Goal: Task Accomplishment & Management: Use online tool/utility

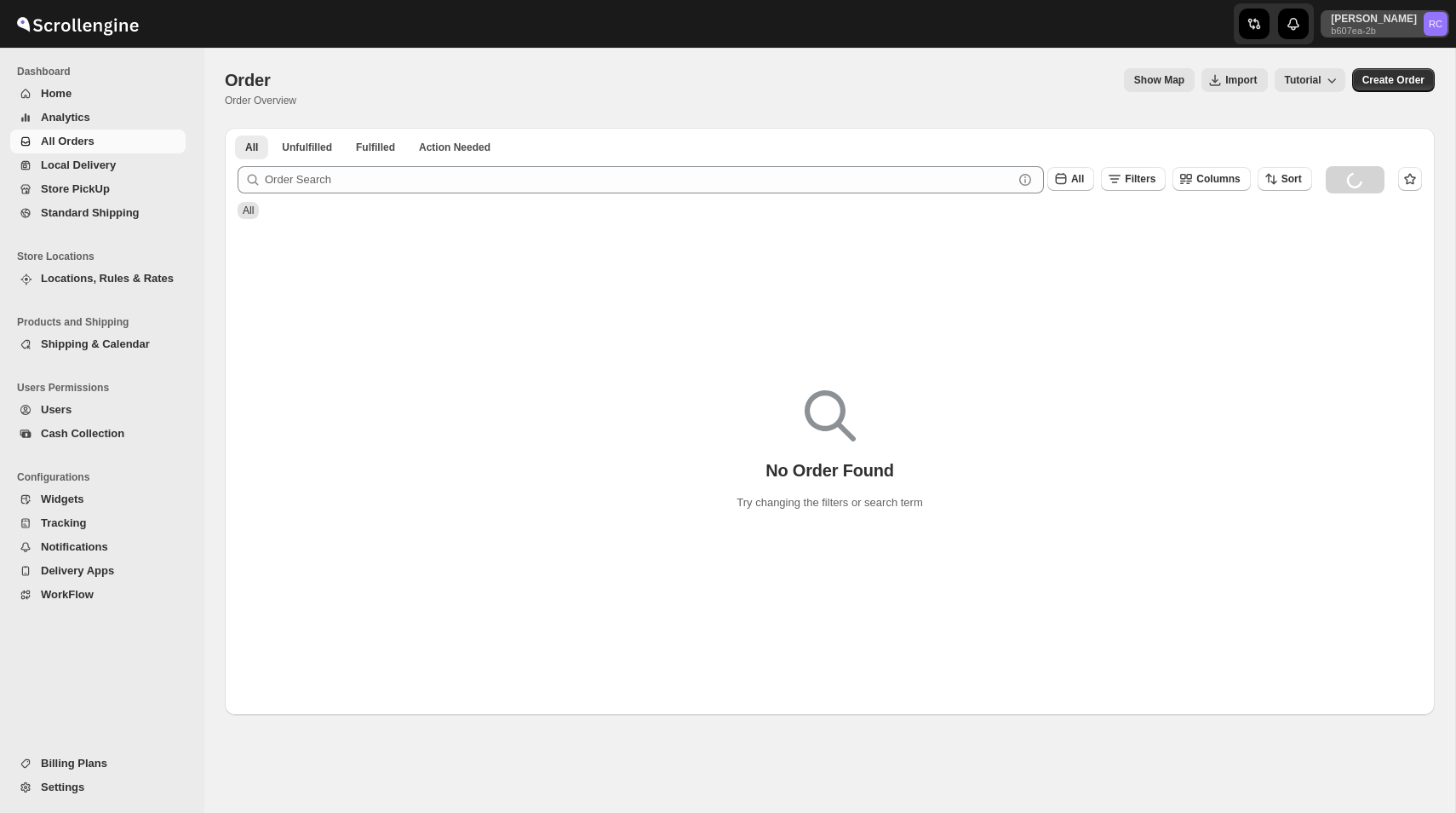
click at [1404, 23] on p "[PERSON_NAME]" at bounding box center [1374, 19] width 86 height 14
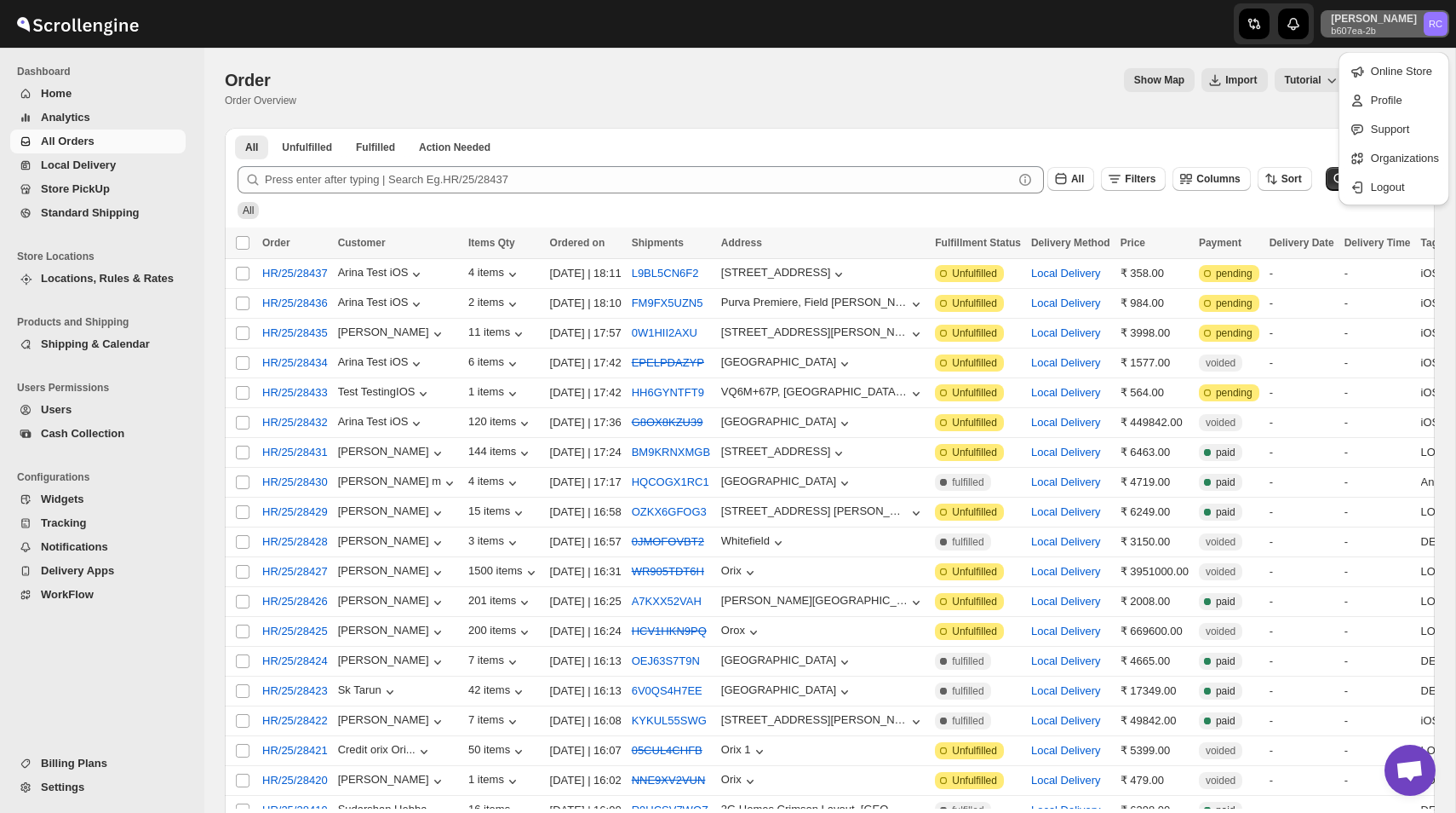
click at [1380, 200] on div "Online Store Profile Support Organizations Logout" at bounding box center [1394, 128] width 111 height 153
click at [1377, 187] on span "Logout" at bounding box center [1388, 187] width 34 height 13
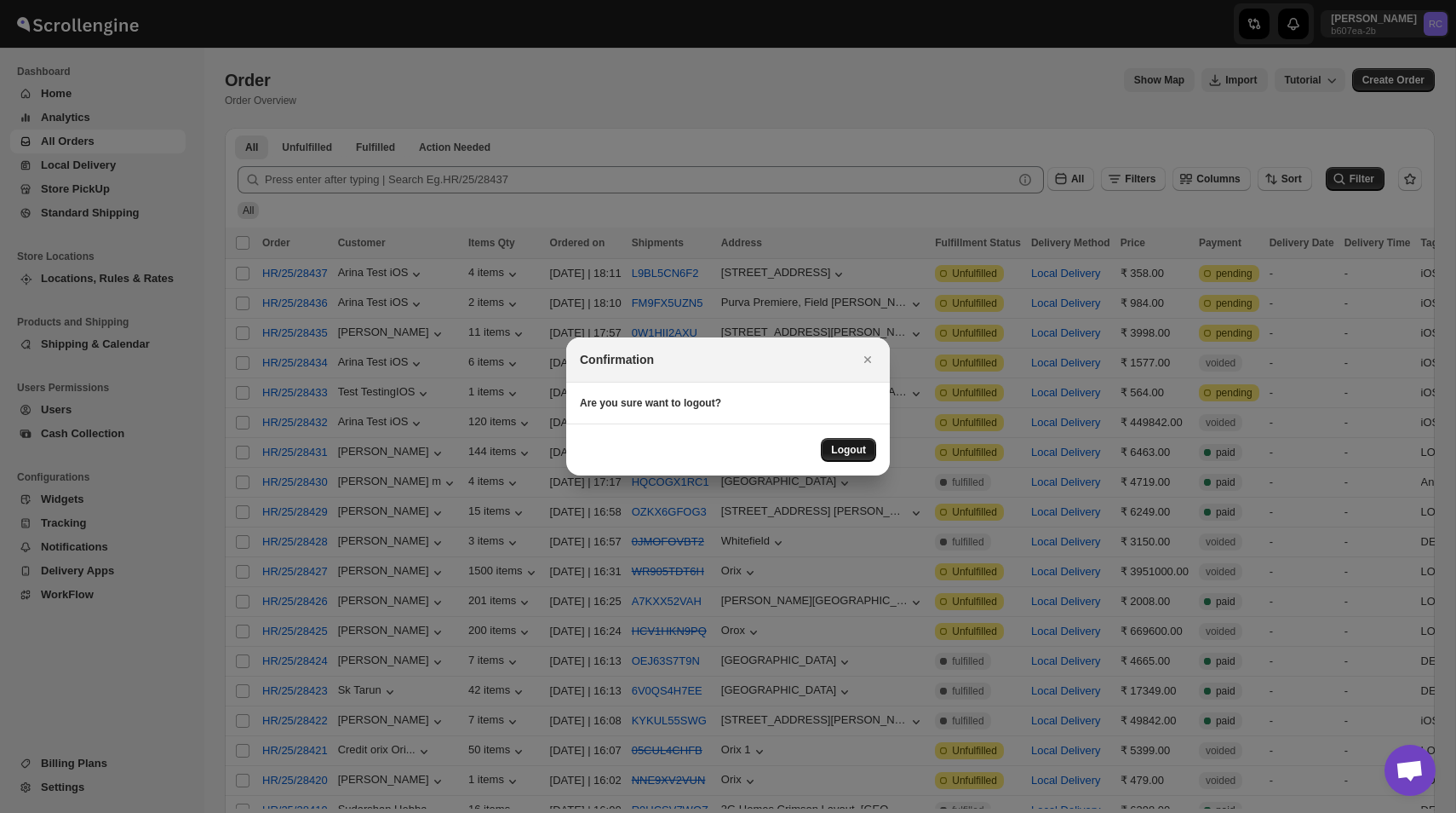
click at [845, 451] on span "Logout" at bounding box center [848, 450] width 35 height 14
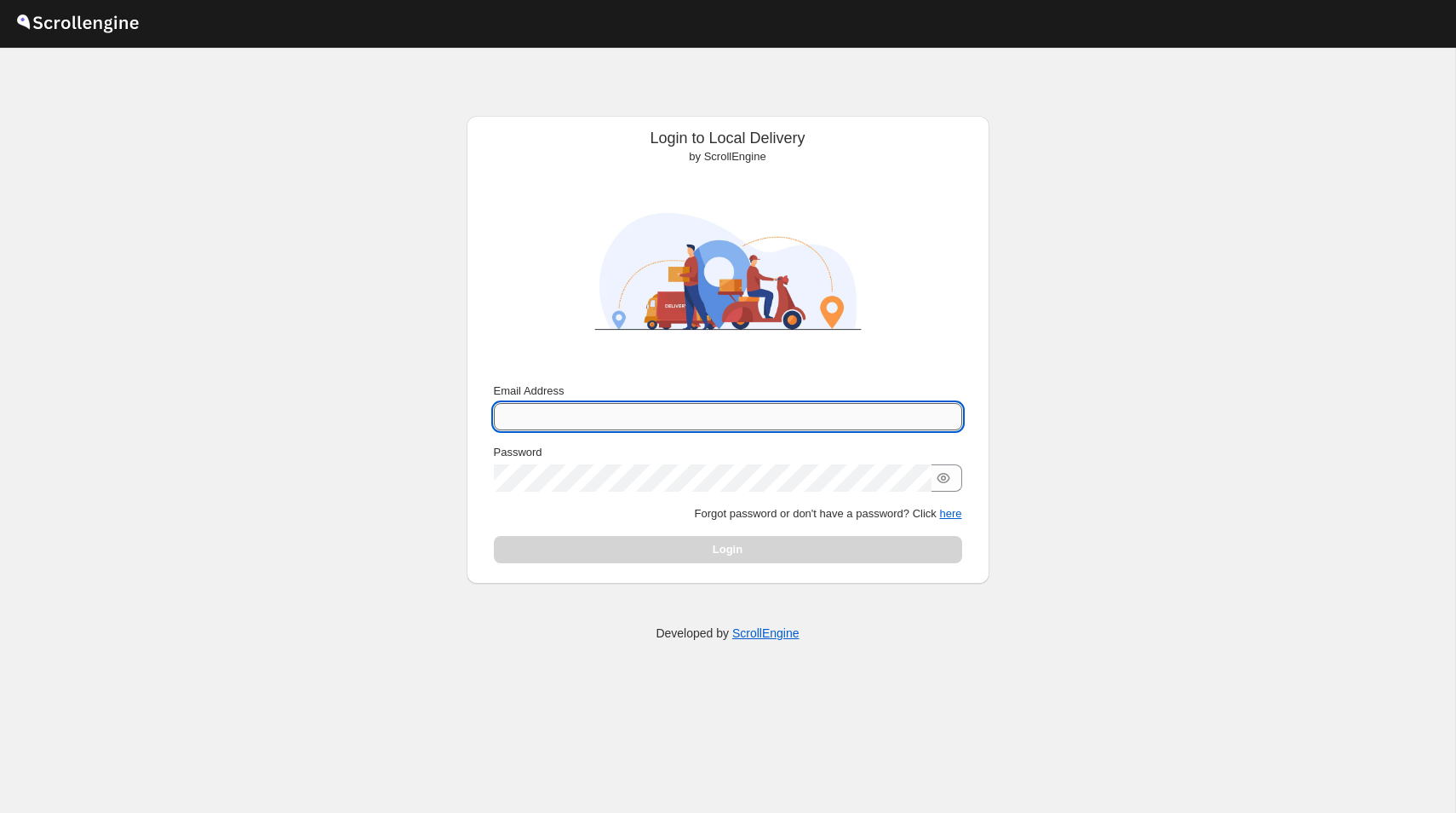
click at [623, 417] on input "Email Address" at bounding box center [728, 417] width 468 height 28
type input "nawneet.sharma@outlook.com"
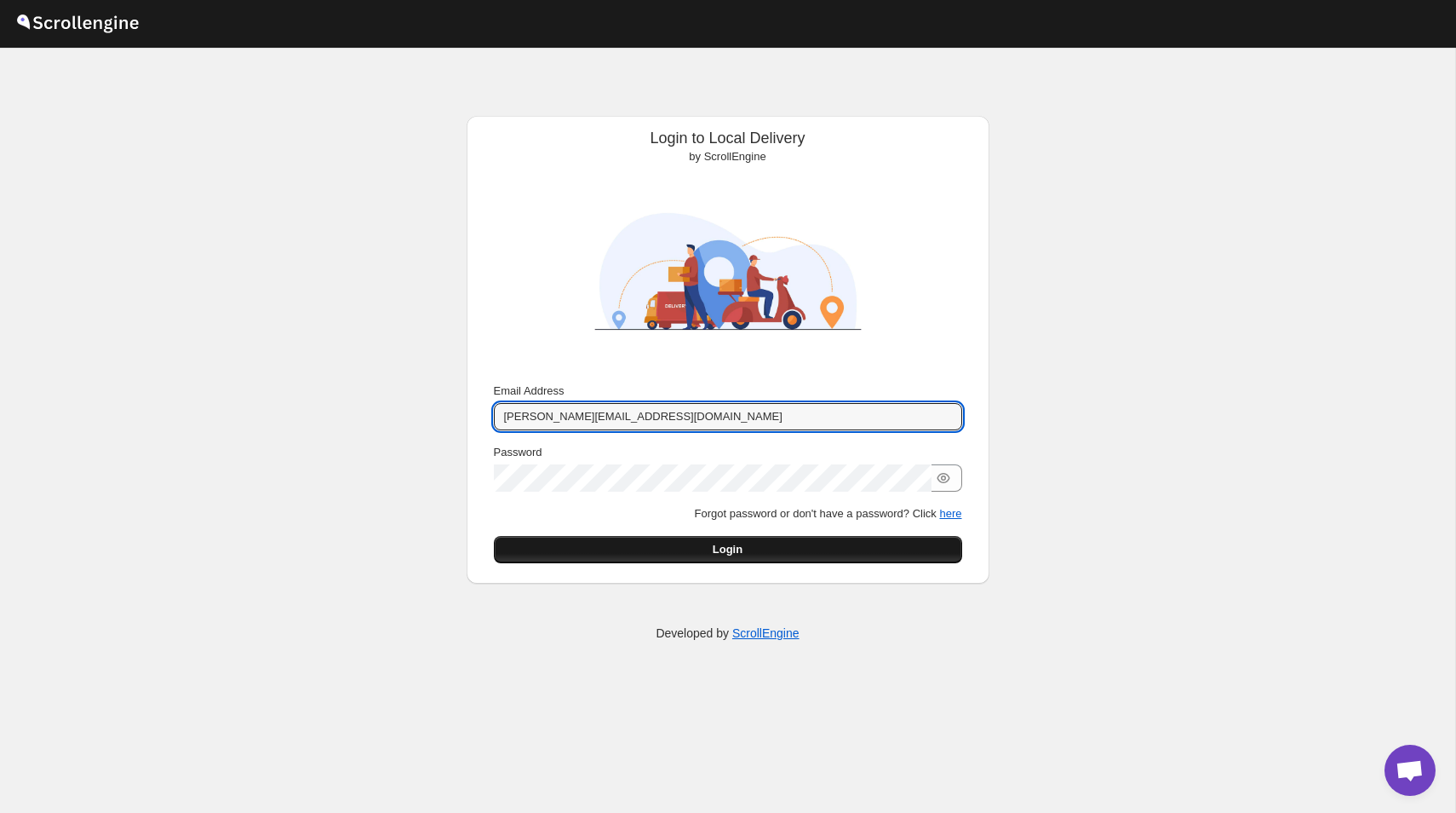
click at [834, 546] on button "Login" at bounding box center [728, 549] width 468 height 28
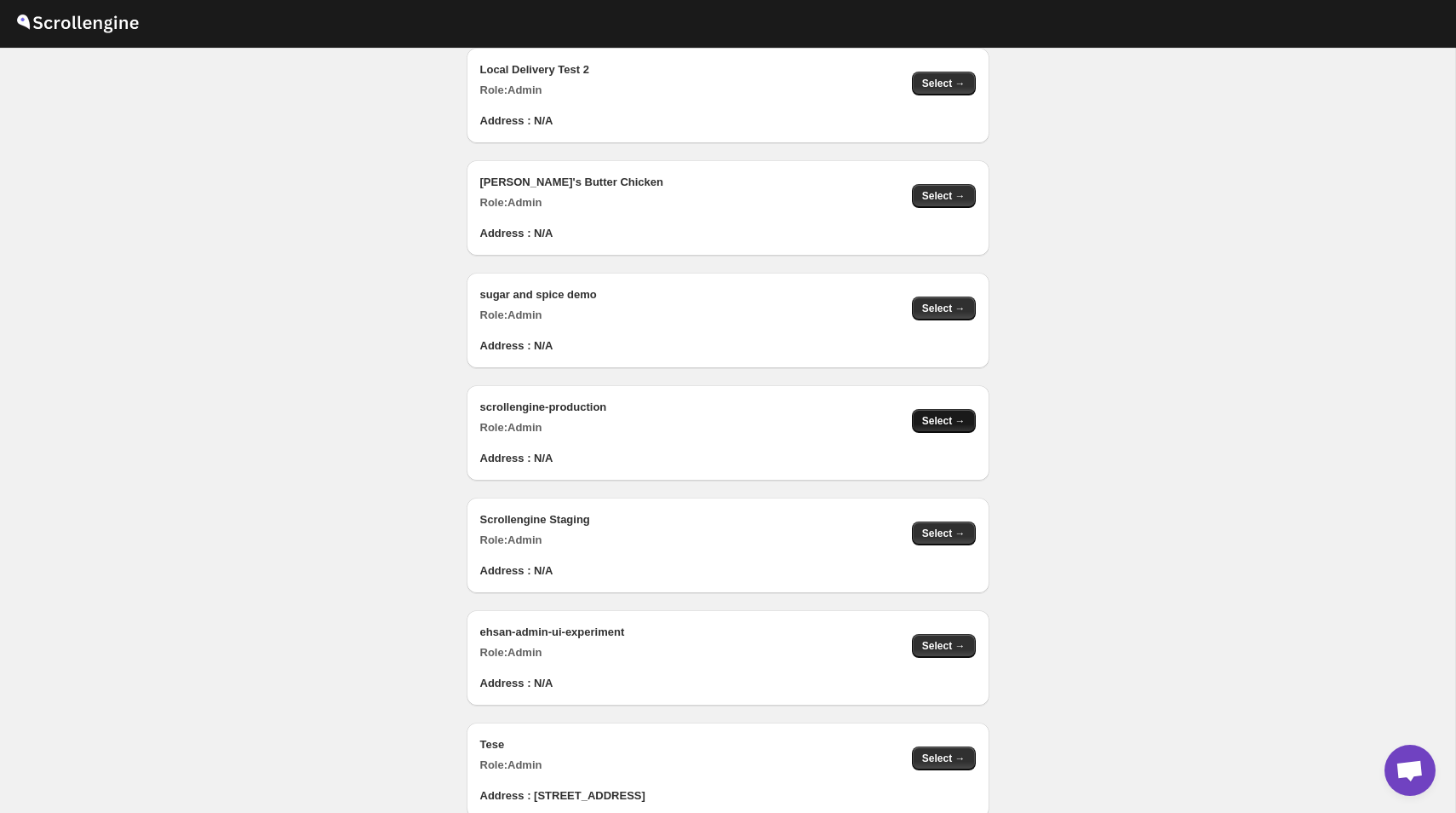
click at [957, 419] on span "Select →" at bounding box center [944, 421] width 43 height 14
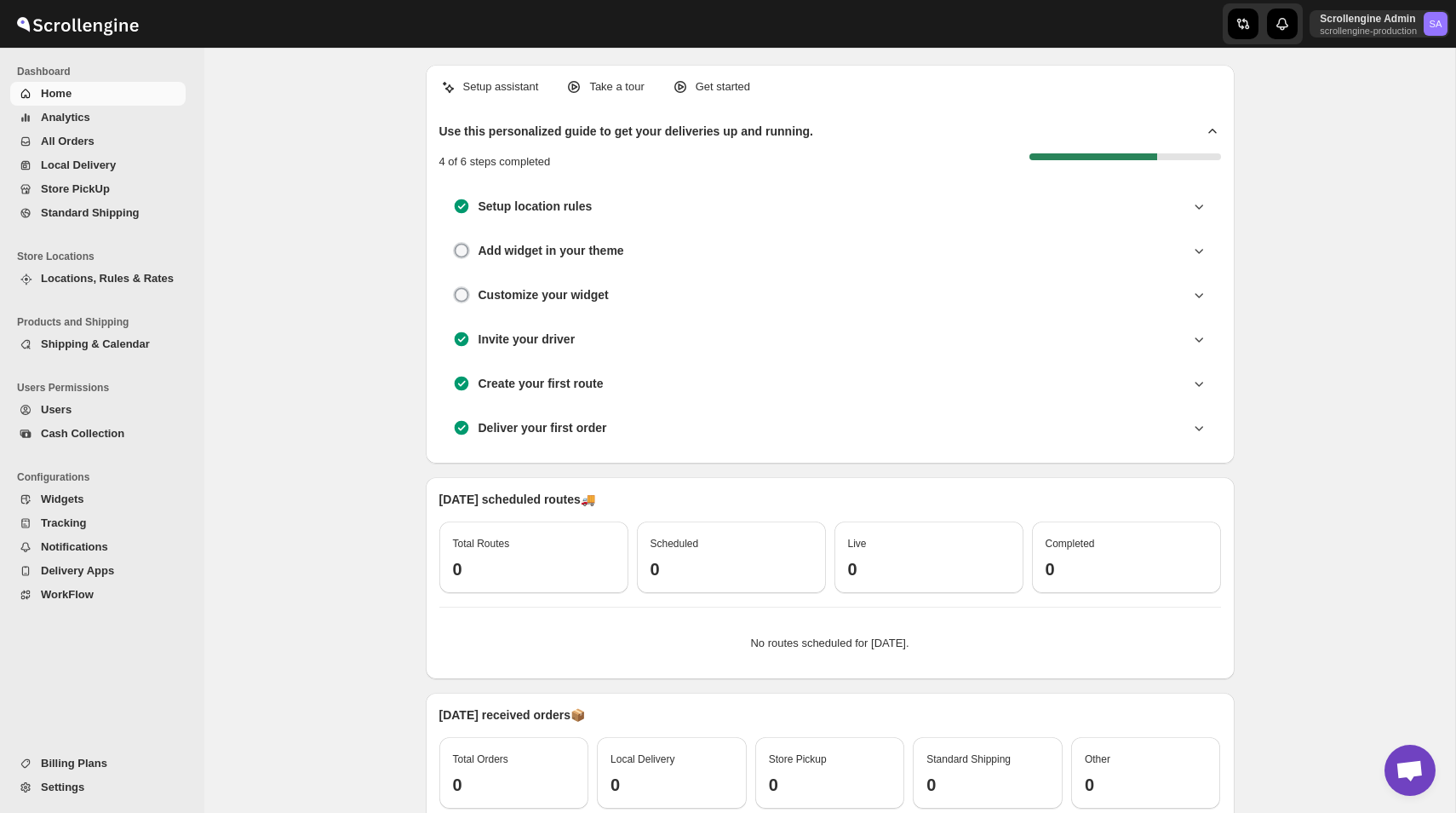
scroll to position [174, 0]
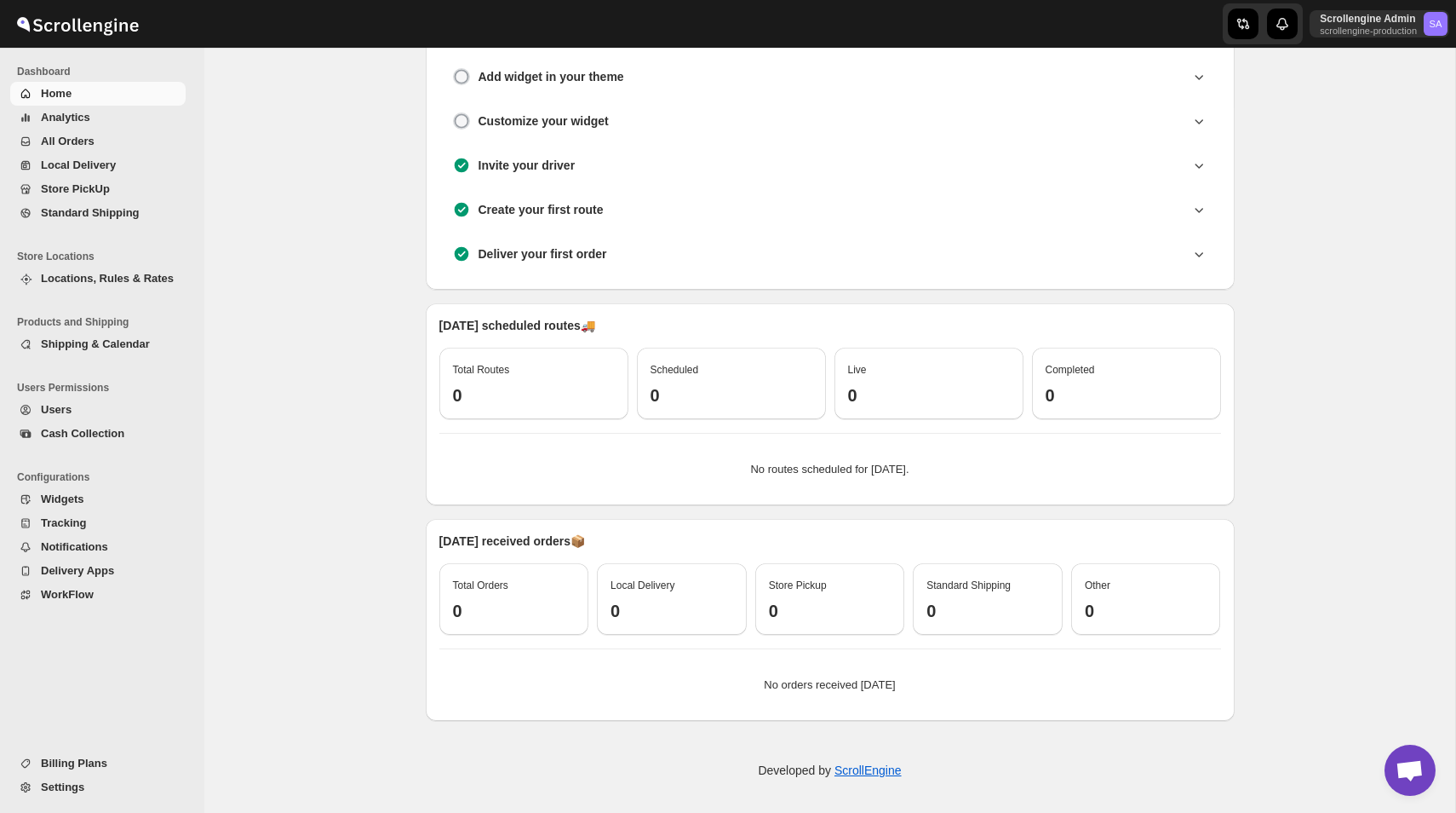
click at [93, 588] on span "WorkFlow" at bounding box center [66, 593] width 53 height 13
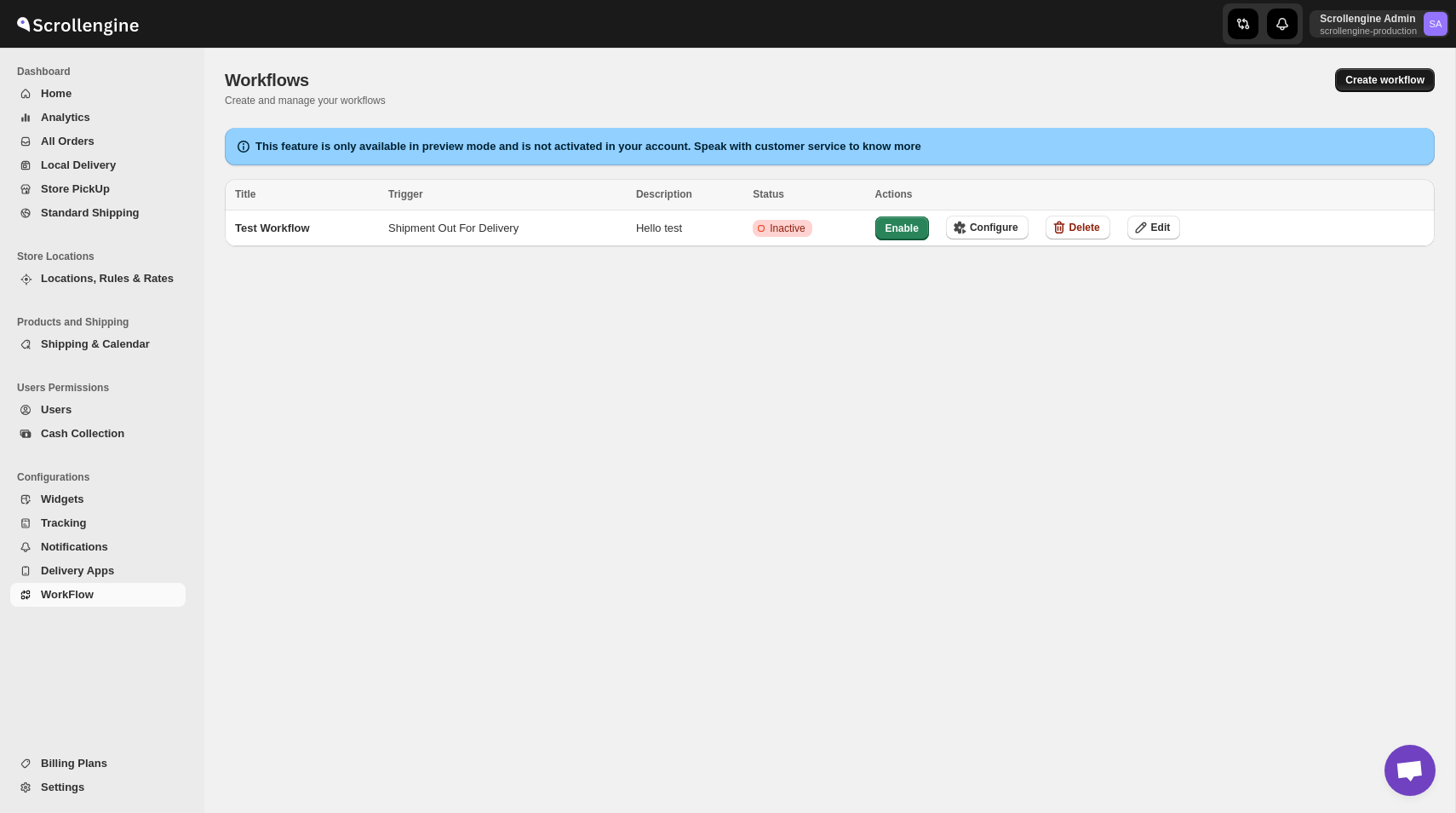
click at [1368, 87] on button "Create workflow" at bounding box center [1385, 80] width 100 height 24
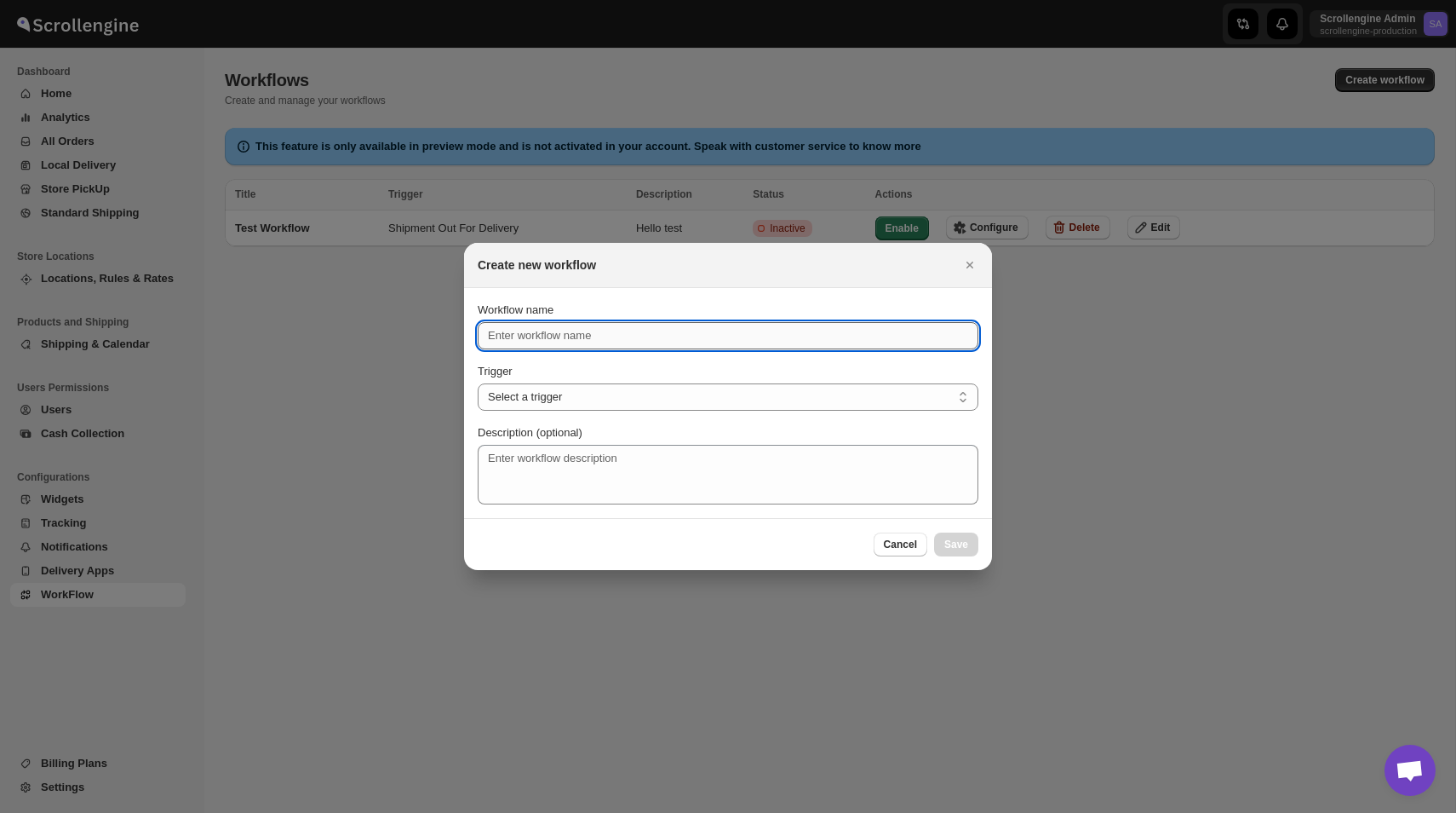
click at [724, 333] on input "Workflow name" at bounding box center [728, 336] width 501 height 28
type input "Route Createa"
click at [657, 403] on select "Select a trigger Route Created Route Live Route Completed Shipment Created Ship…" at bounding box center [728, 397] width 501 height 28
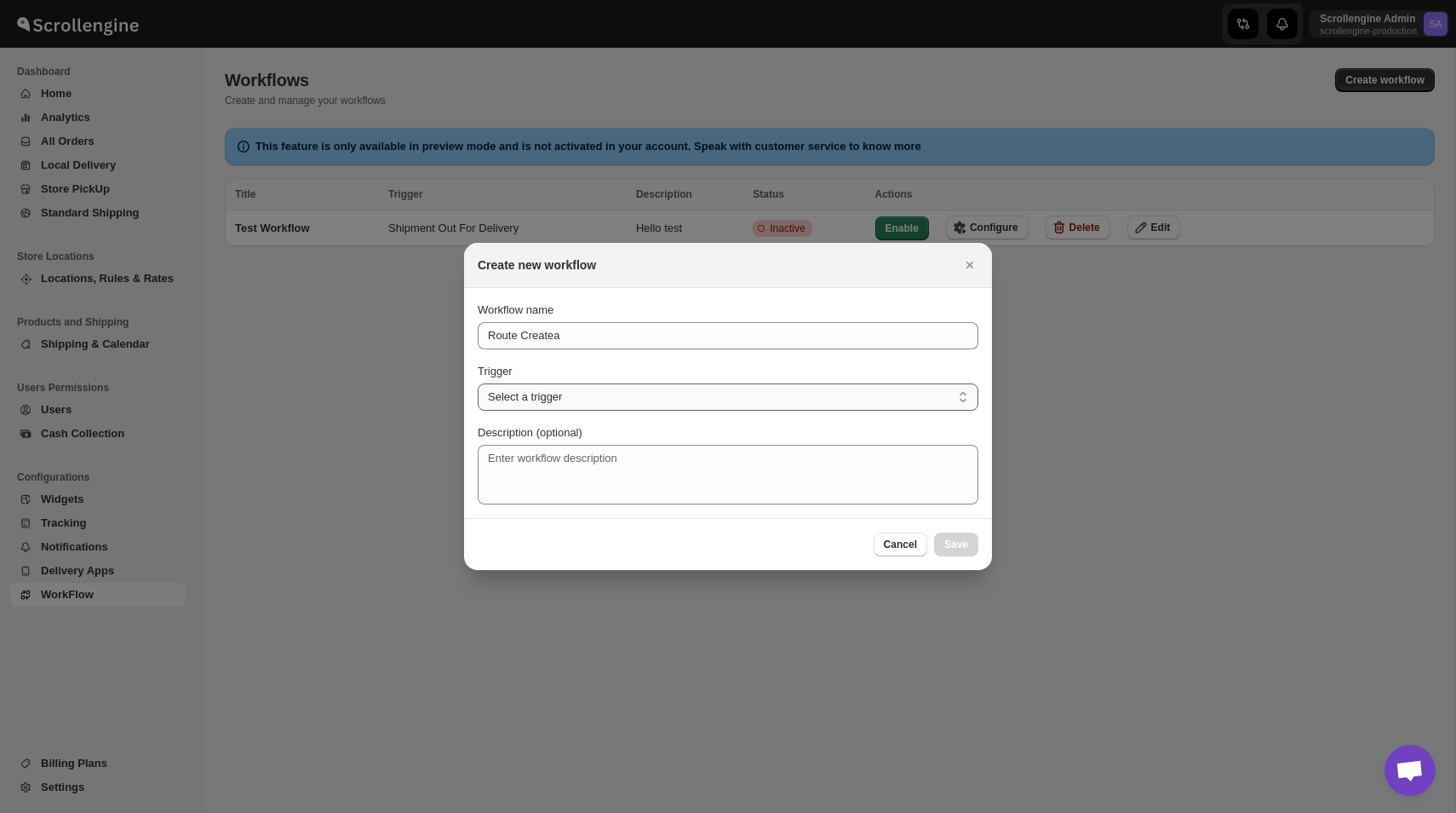
select select "SHIPMENT_CREATED"
click at [478, 383] on select "Select a trigger Route Created Route Live Route Completed Shipment Created Ship…" at bounding box center [728, 397] width 501 height 28
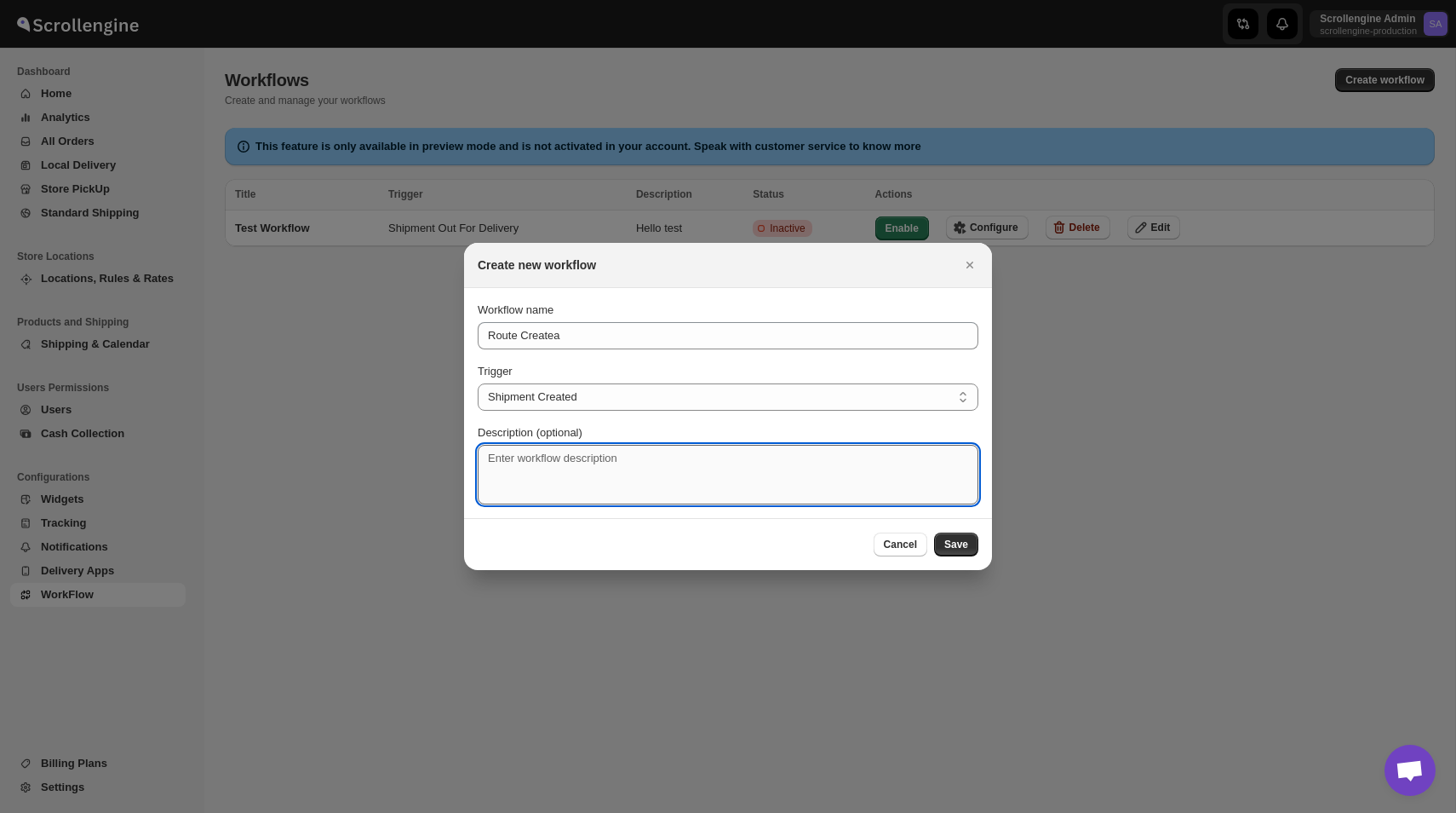
click at [753, 484] on textarea "Description (optional)" at bounding box center [728, 474] width 501 height 59
click at [962, 549] on span "Save" at bounding box center [957, 544] width 24 height 14
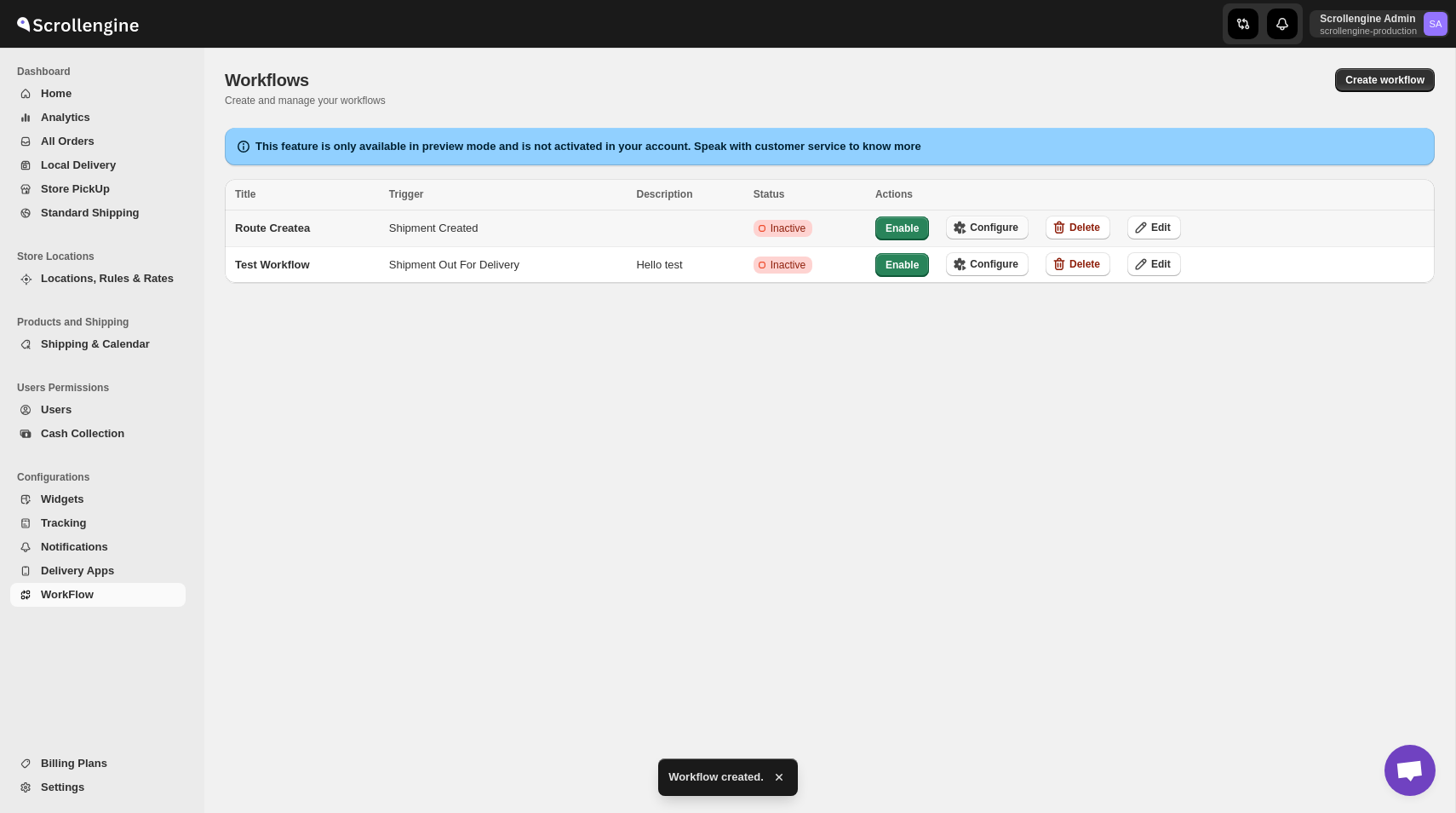
click at [969, 222] on icon "button" at bounding box center [960, 227] width 17 height 17
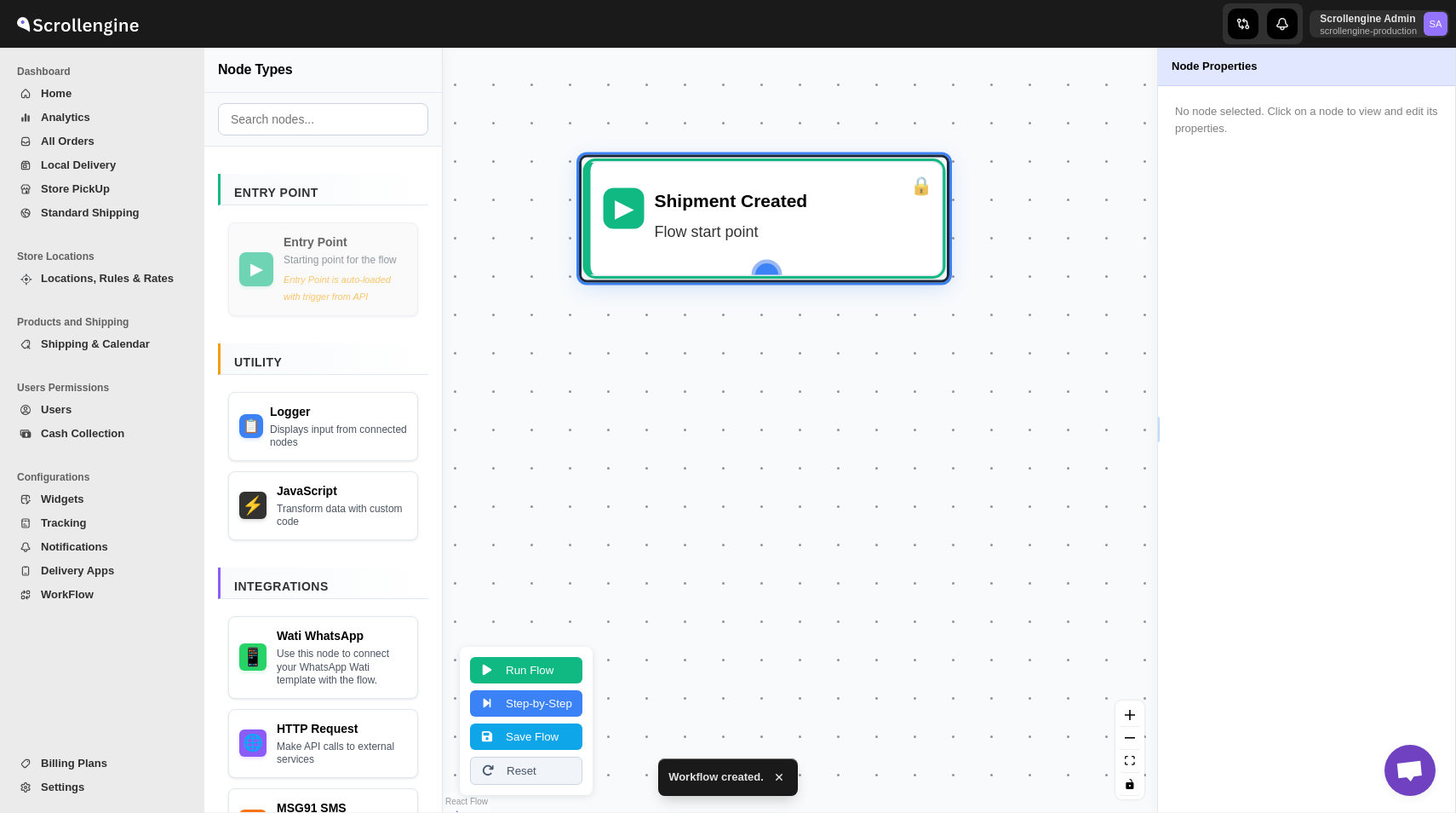
drag, startPoint x: 750, startPoint y: 425, endPoint x: 715, endPoint y: 212, distance: 215.9
click at [715, 212] on div "Shipment Created Flow start point" at bounding box center [792, 219] width 275 height 61
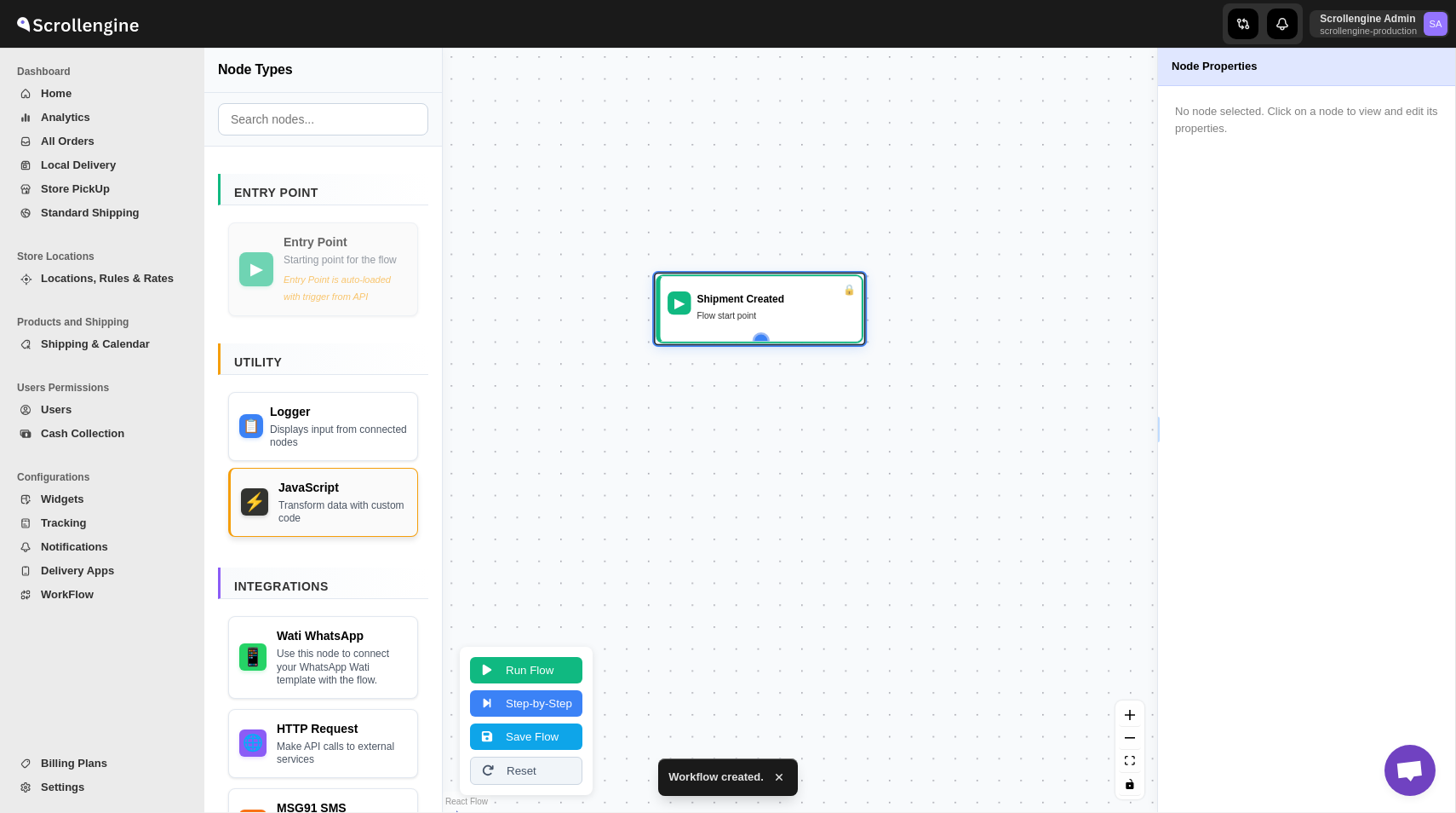
scroll to position [179, 0]
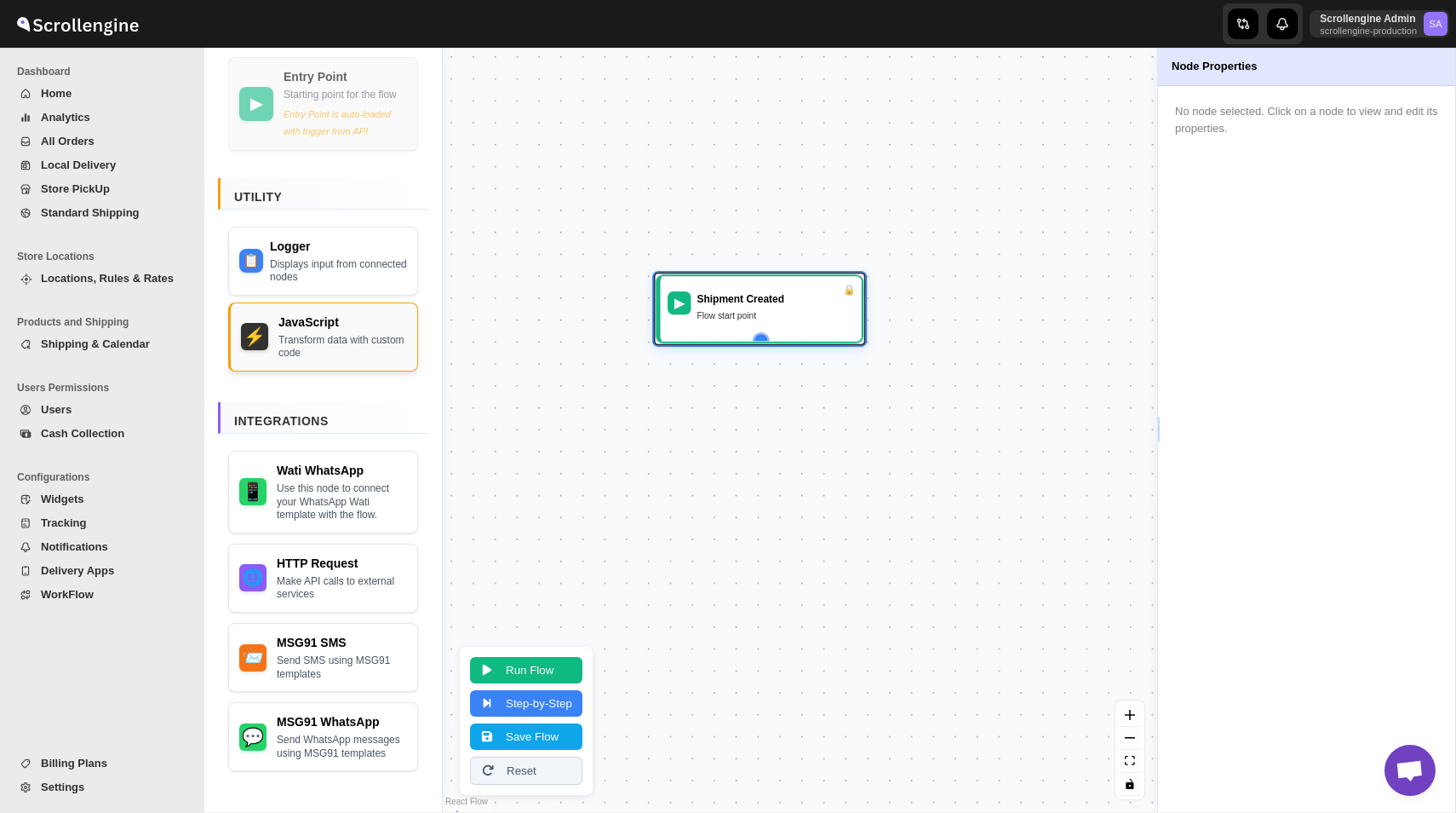
click at [303, 343] on div "Transform data with custom code" at bounding box center [342, 347] width 128 height 27
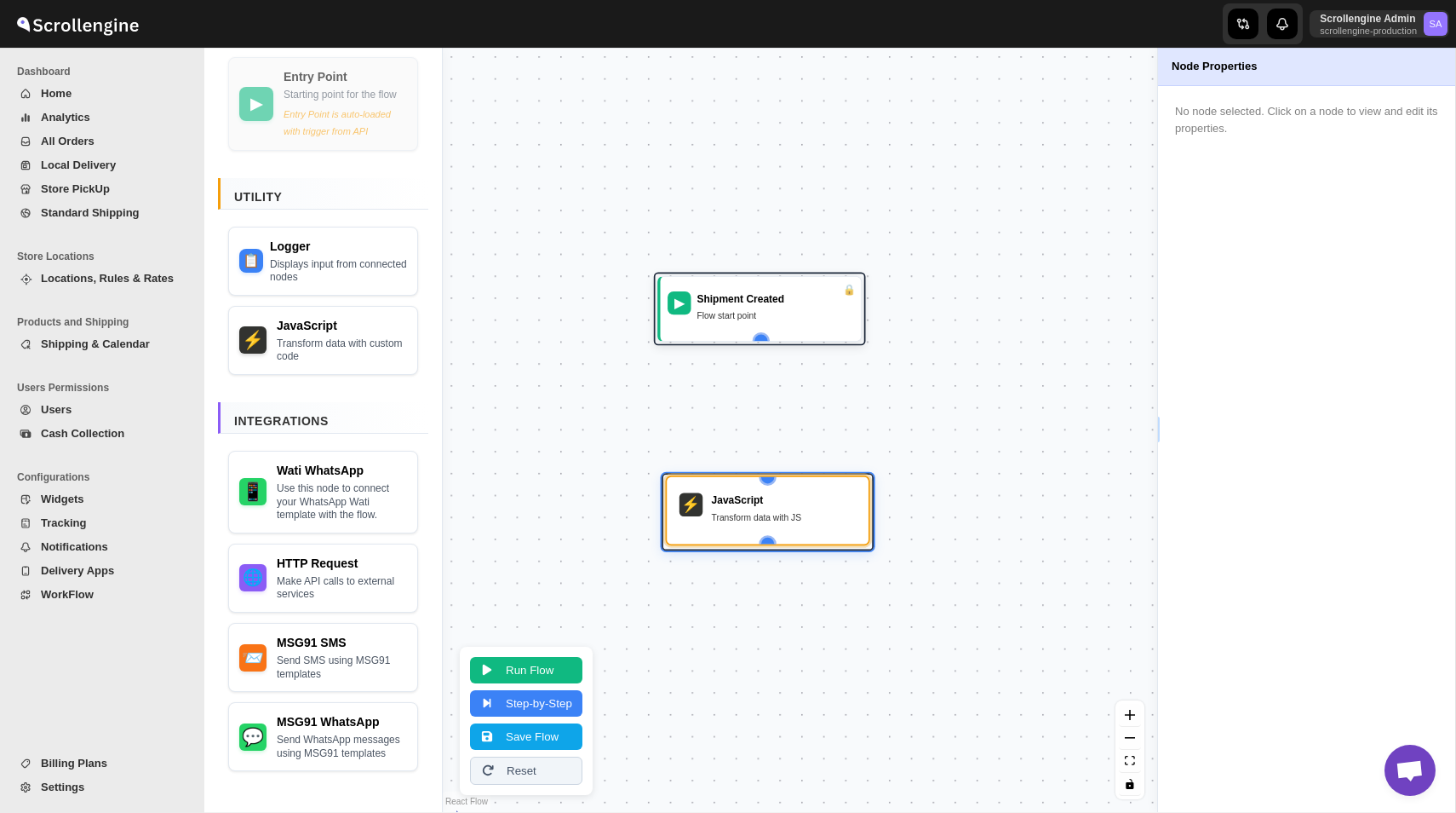
drag, startPoint x: 786, startPoint y: 595, endPoint x: 738, endPoint y: 510, distance: 97.6
click at [737, 511] on div "Transform data with JS" at bounding box center [784, 517] width 145 height 15
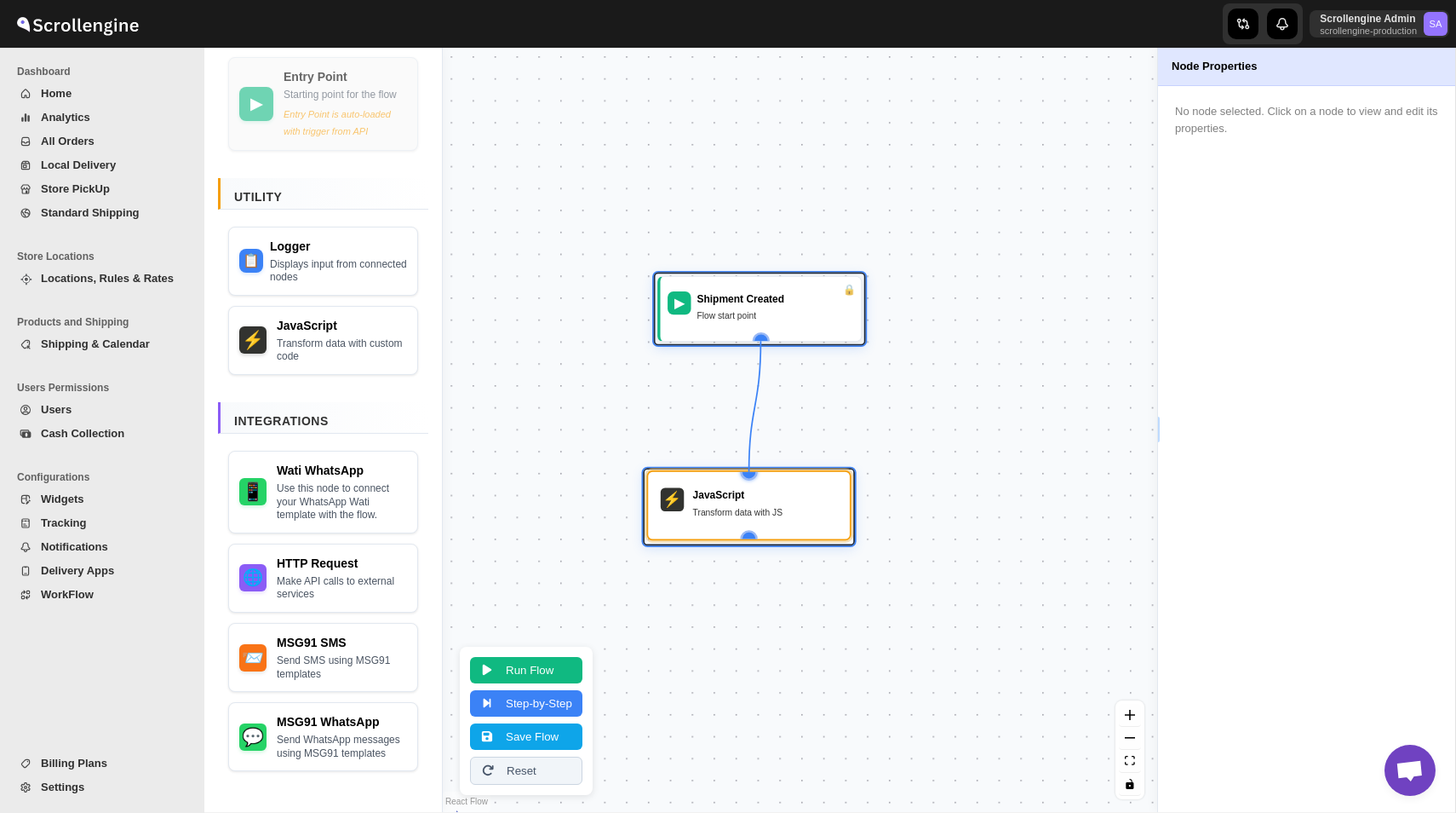
drag, startPoint x: 759, startPoint y: 334, endPoint x: 747, endPoint y: 479, distance: 145.5
click at [736, 479] on div "▶ Shipment Created Flow start point ⚡ JavaScript Transform data with JS" at bounding box center [429, 648] width 613 height 655
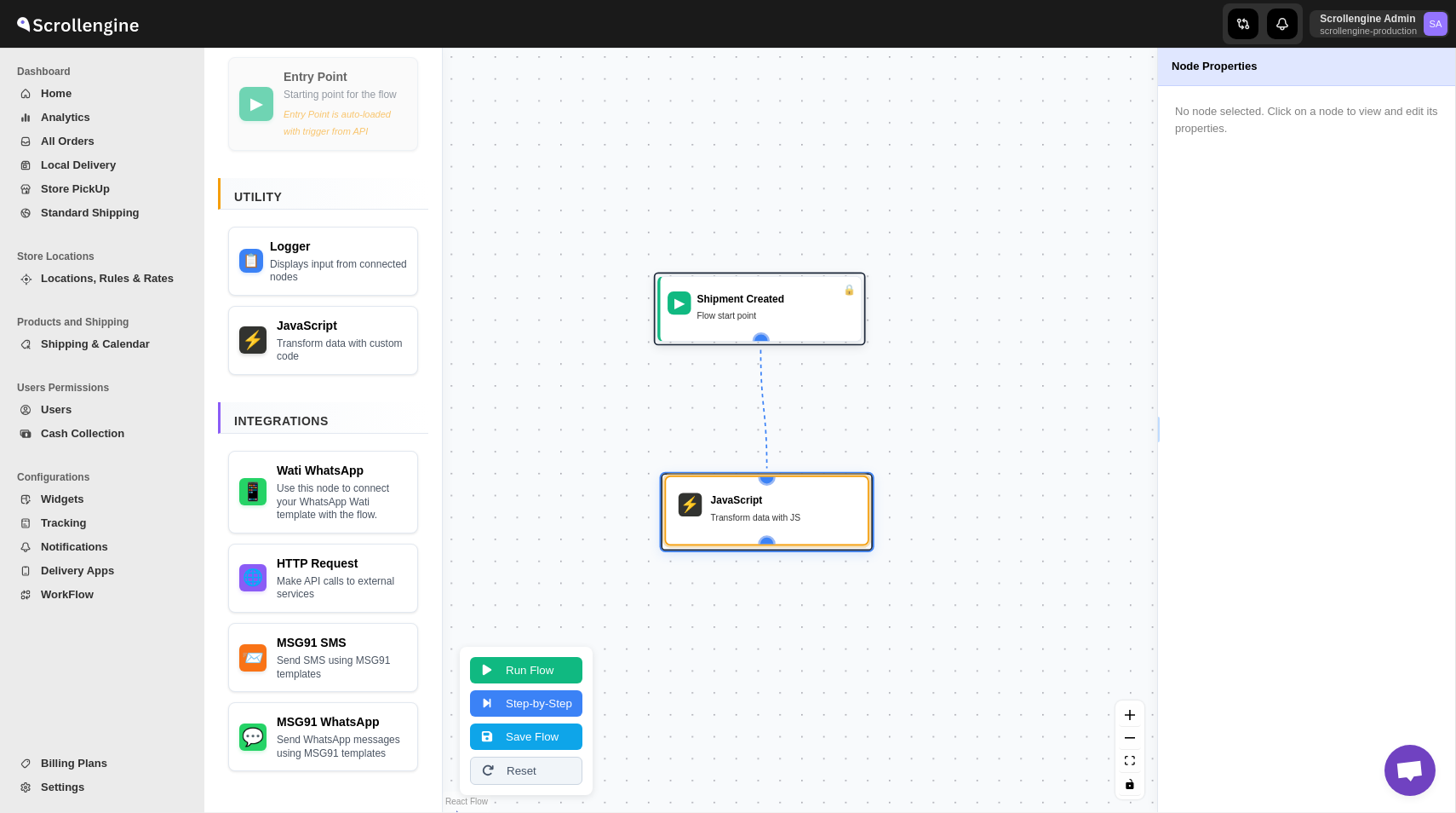
drag, startPoint x: 745, startPoint y: 509, endPoint x: 762, endPoint y: 514, distance: 17.7
click at [762, 514] on div "Transform data with JS" at bounding box center [784, 517] width 145 height 15
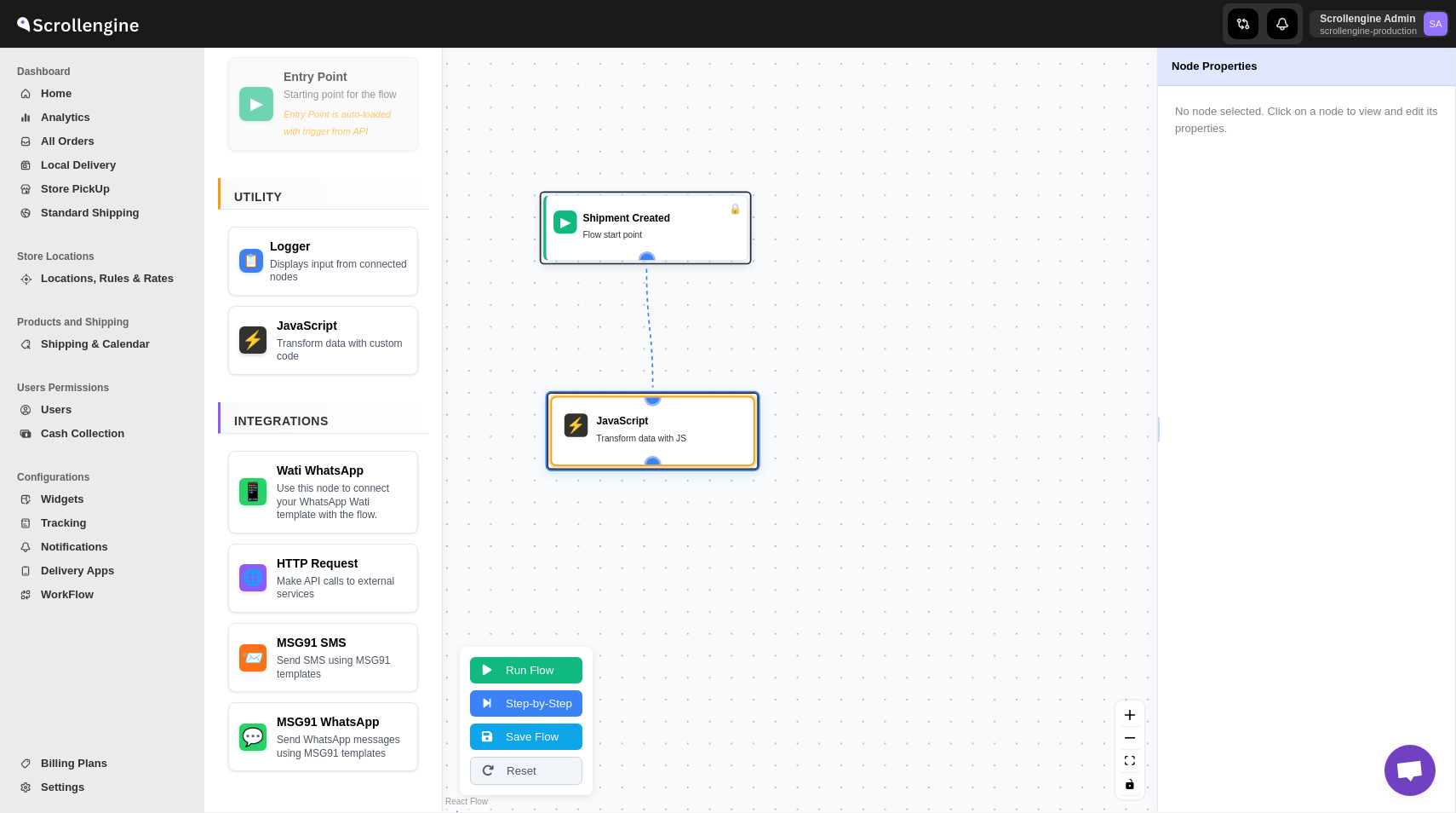
drag, startPoint x: 874, startPoint y: 450, endPoint x: 760, endPoint y: 369, distance: 139.8
click at [759, 369] on div "▶ Shipment Created Flow start point ⚡ JavaScript Transform data with JS" at bounding box center [800, 429] width 715 height 764
click at [323, 252] on div "Logger Displays input from connected nodes" at bounding box center [339, 258] width 135 height 47
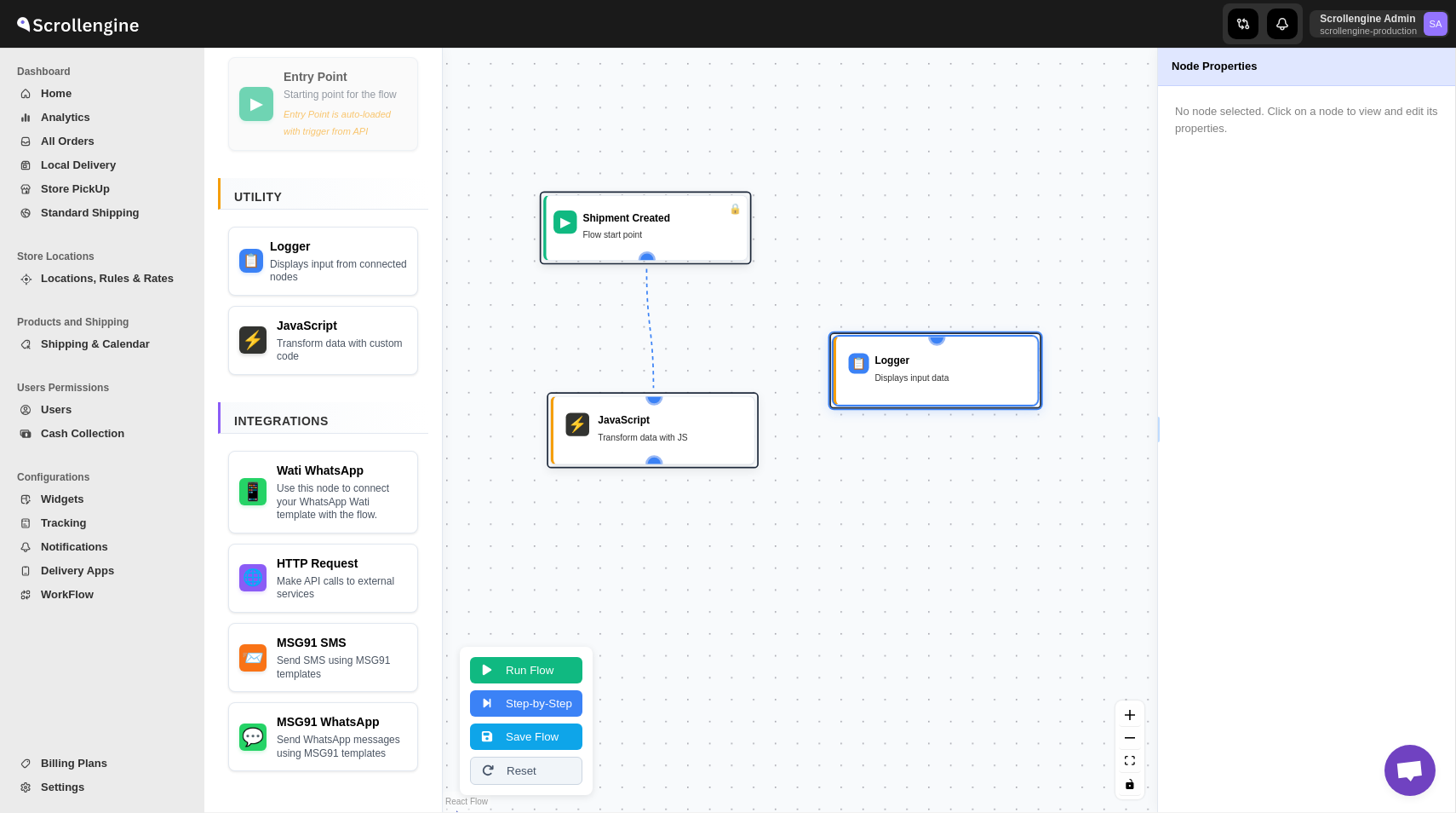
drag, startPoint x: 668, startPoint y: 507, endPoint x: 926, endPoint y: 369, distance: 292.6
click at [926, 369] on div "Logger Displays input data" at bounding box center [950, 369] width 150 height 35
drag, startPoint x: 942, startPoint y: 374, endPoint x: 970, endPoint y: 374, distance: 28.0
click at [970, 374] on div "Displays input data" at bounding box center [982, 377] width 150 height 15
drag, startPoint x: 970, startPoint y: 337, endPoint x: 685, endPoint y: 359, distance: 285.8
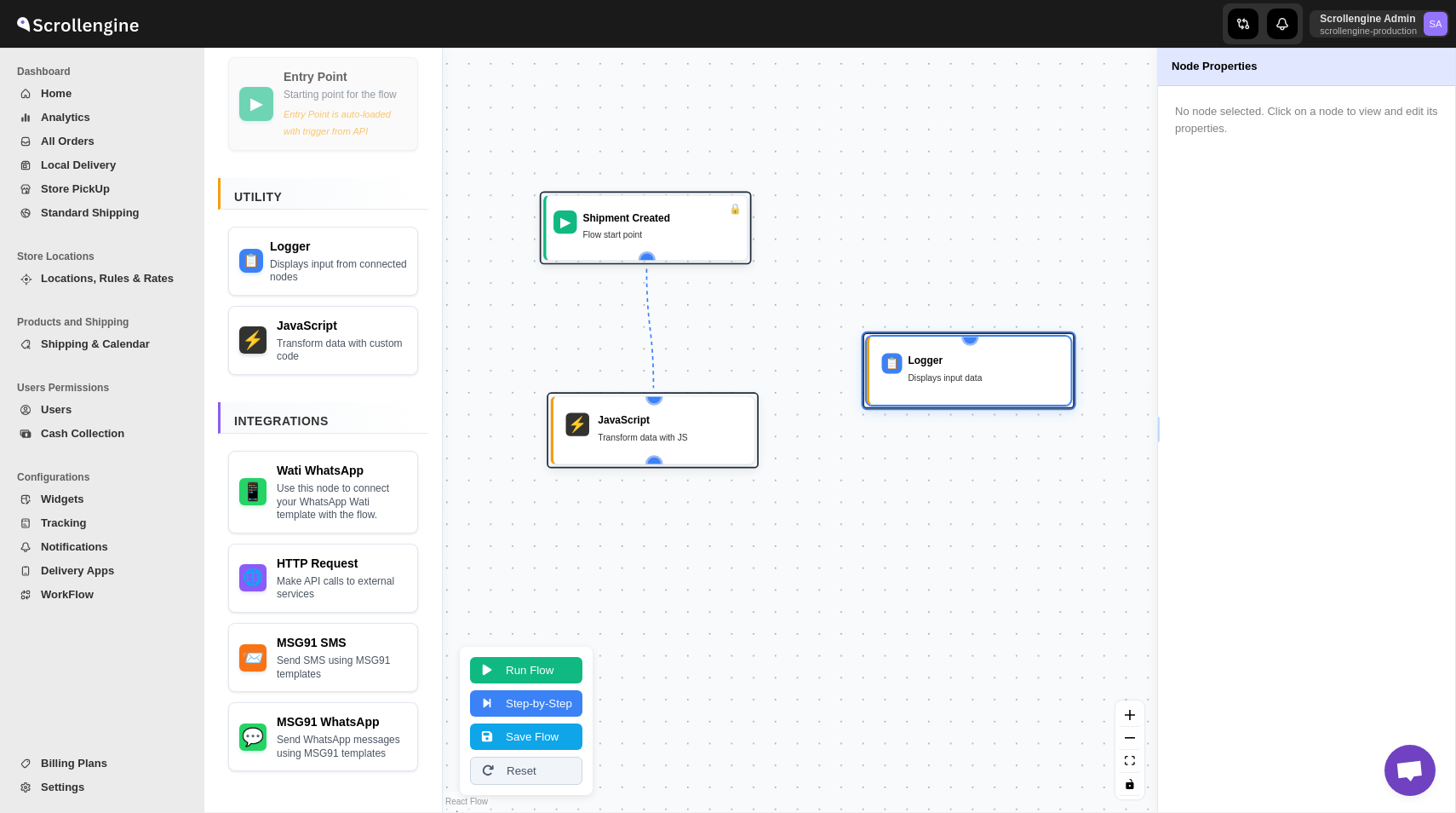
click at [685, 359] on div "▶ Shipment Created Flow start point ⚡ JavaScript Transform data with JS 📋 Logge…" at bounding box center [800, 429] width 715 height 764
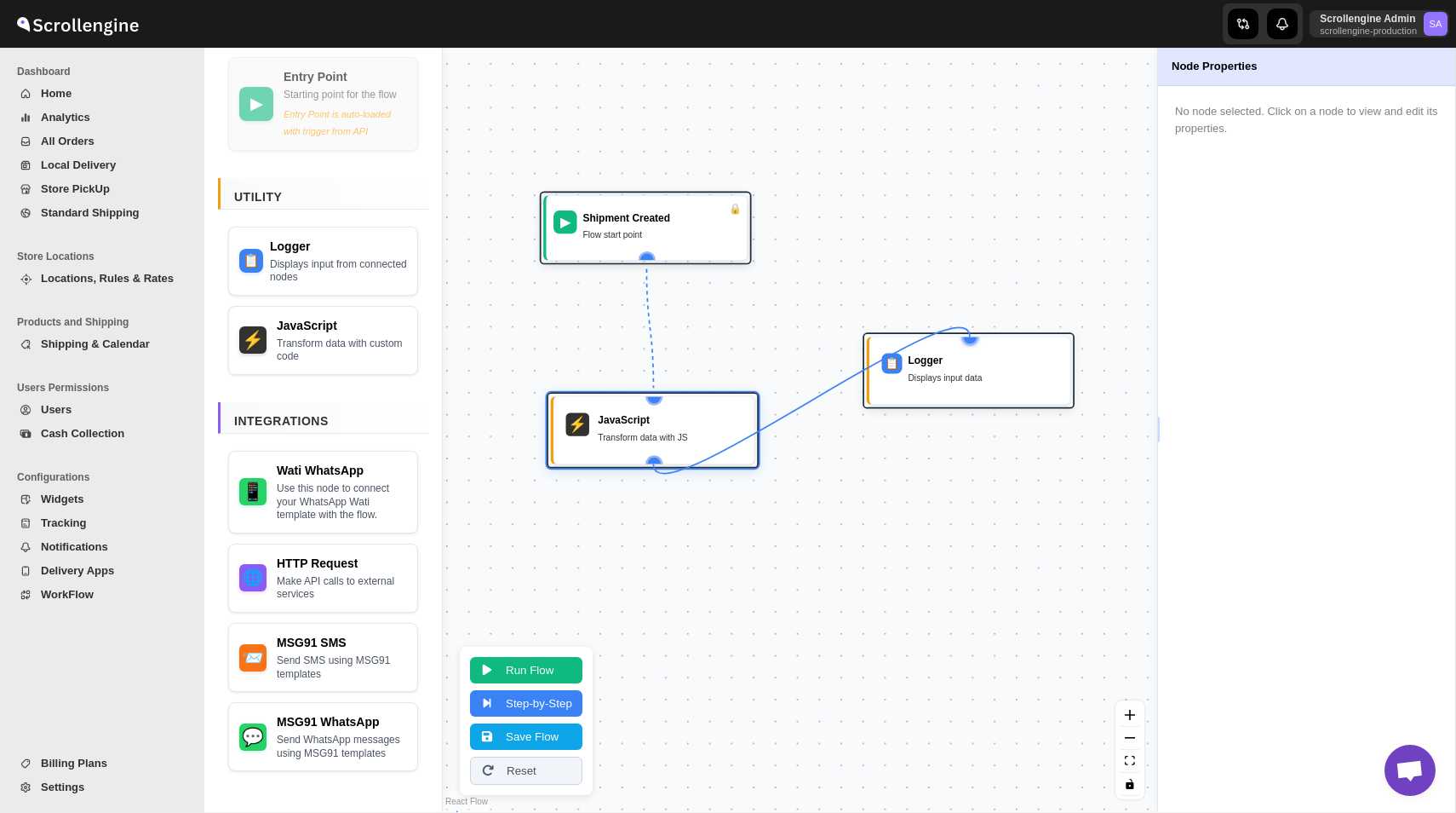
drag, startPoint x: 654, startPoint y: 460, endPoint x: 972, endPoint y: 340, distance: 339.9
click at [622, 340] on div "▶ Shipment Created Flow start point ⚡ JavaScript Transform data with JS 📋 Logge…" at bounding box center [315, 567] width 613 height 655
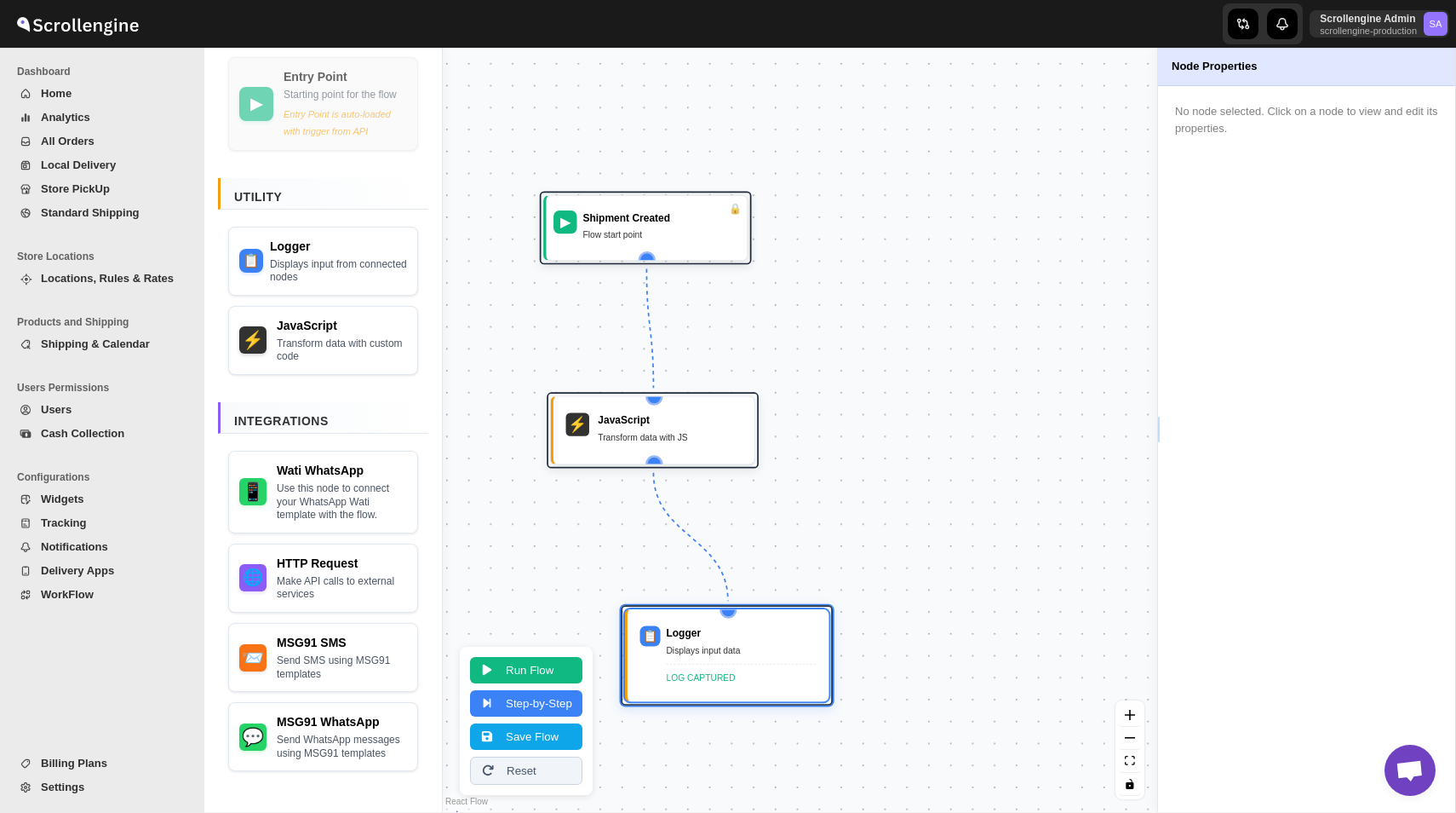
drag, startPoint x: 967, startPoint y: 357, endPoint x: 704, endPoint y: 623, distance: 374.1
click at [704, 625] on div "Logger" at bounding box center [740, 632] width 150 height 15
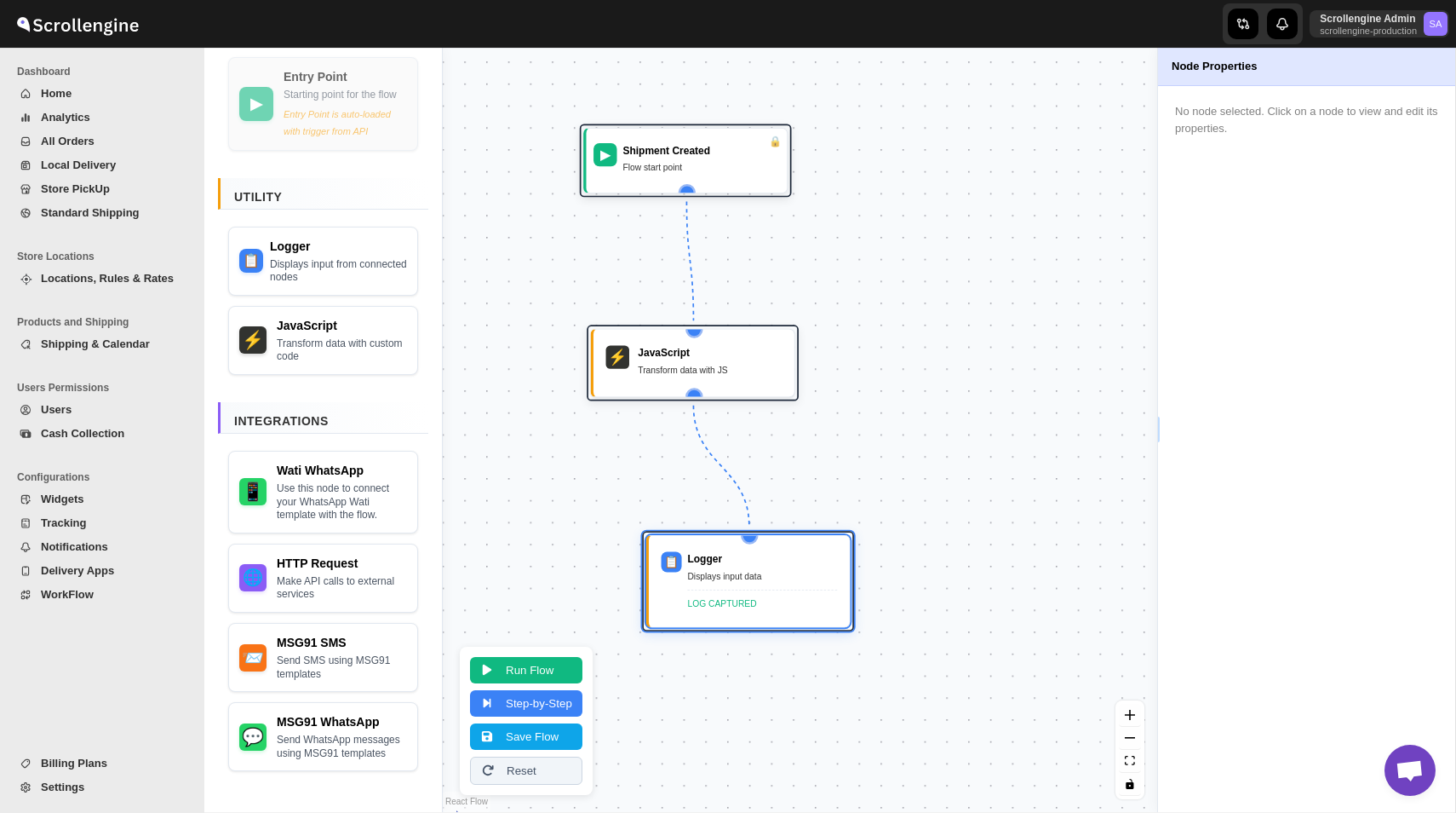
drag, startPoint x: 797, startPoint y: 523, endPoint x: 833, endPoint y: 455, distance: 76.9
click at [833, 451] on div "▶ Shipment Created Flow start point ⚡ JavaScript Transform data with JS 📋 Logge…" at bounding box center [800, 429] width 715 height 764
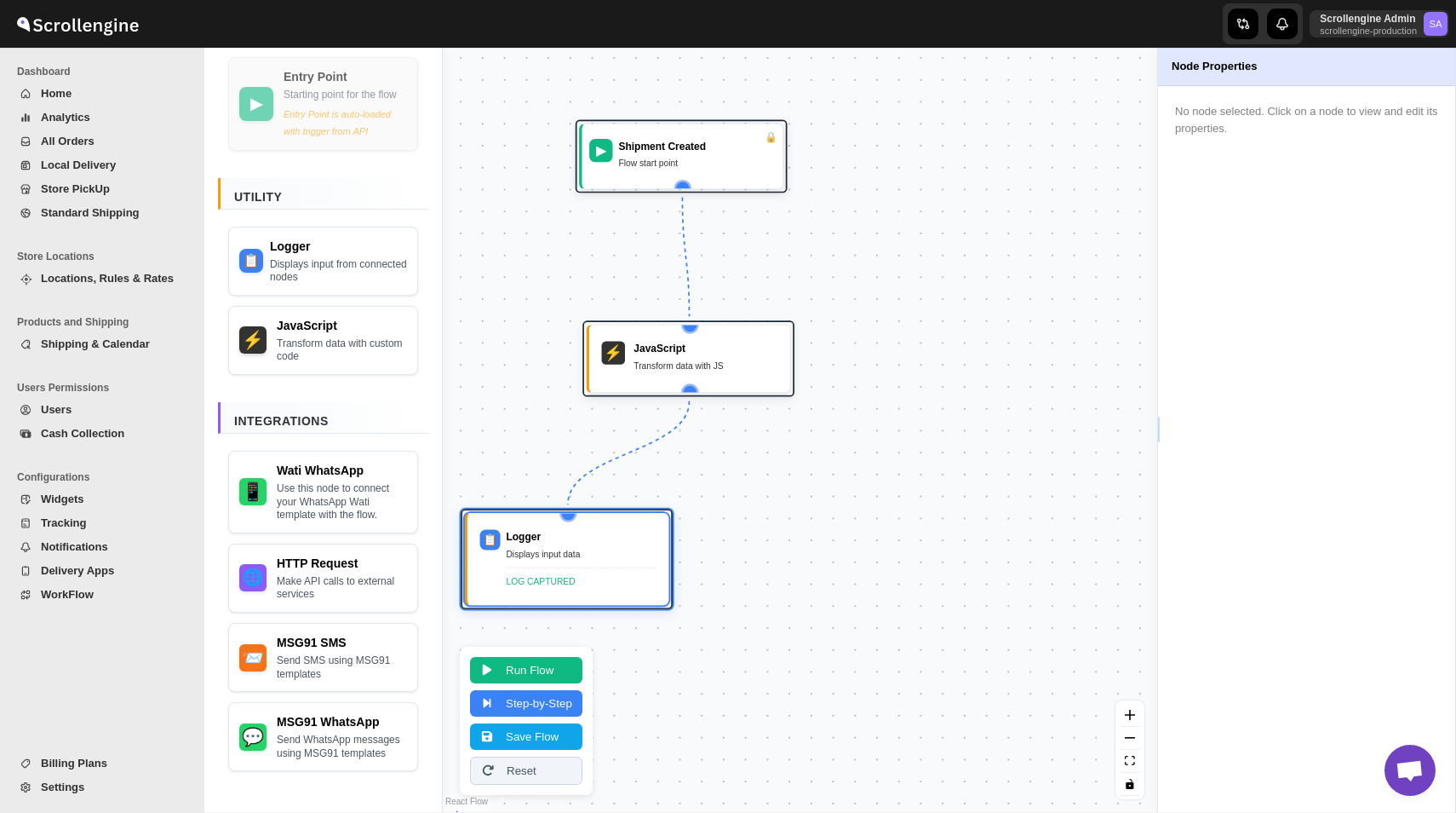
drag, startPoint x: 745, startPoint y: 579, endPoint x: 565, endPoint y: 560, distance: 181.0
click at [565, 560] on div "Displays input data" at bounding box center [580, 554] width 150 height 15
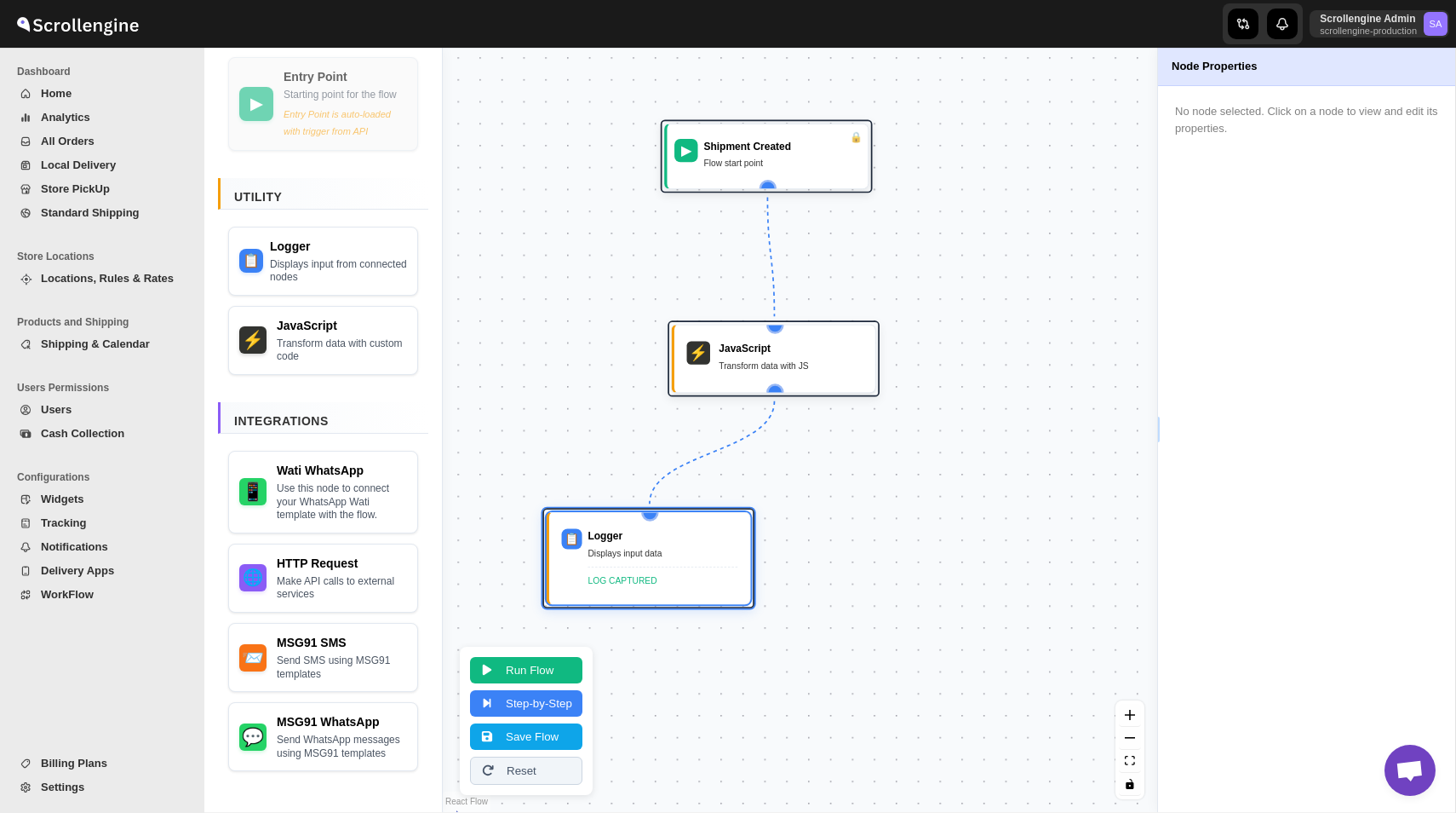
drag, startPoint x: 778, startPoint y: 519, endPoint x: 879, endPoint y: 517, distance: 101.0
click at [879, 517] on div "▶ Shipment Created Flow start point ⚡ JavaScript Transform data with JS 📋 Logge…" at bounding box center [800, 429] width 715 height 764
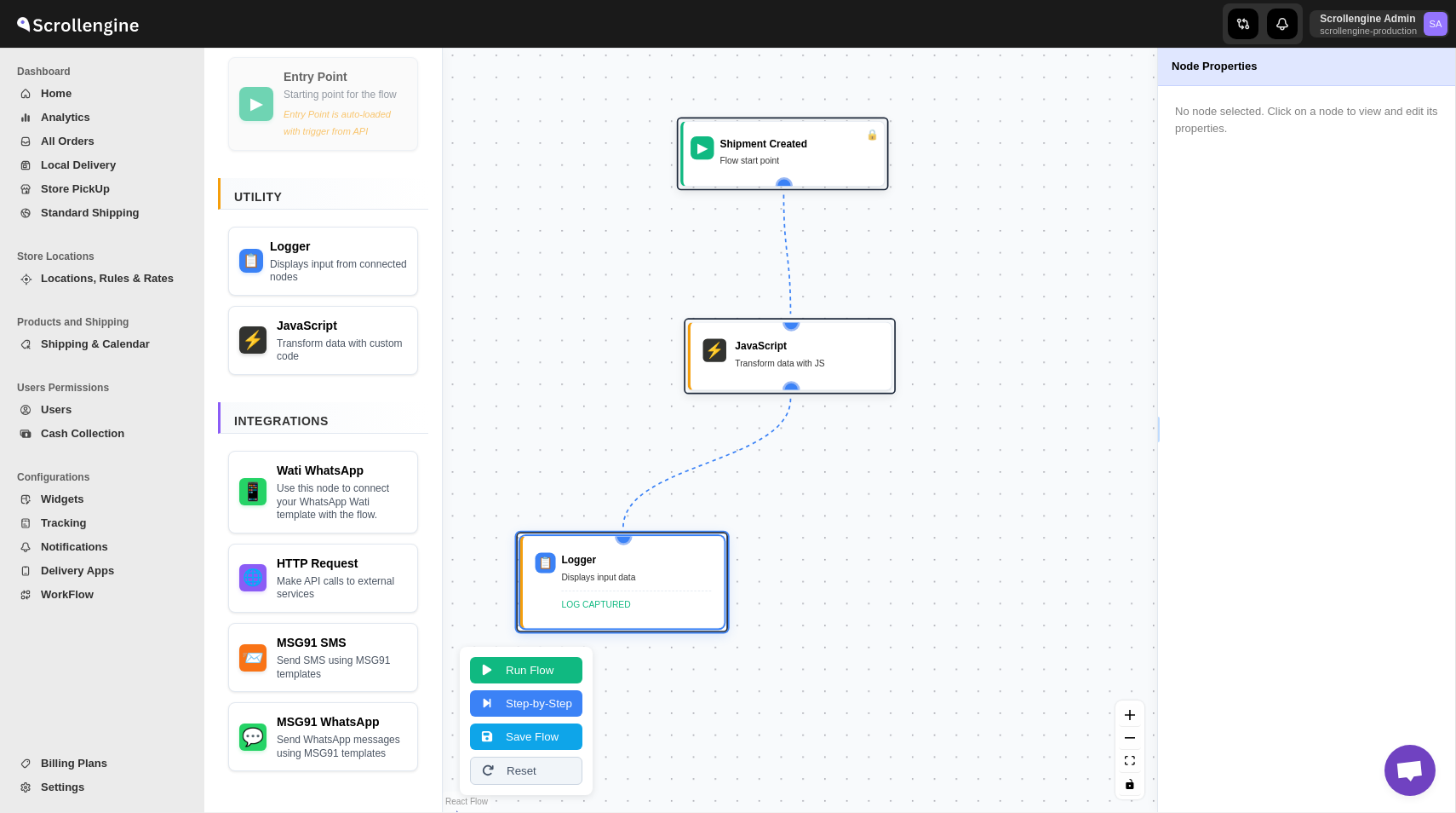
drag, startPoint x: 695, startPoint y: 555, endPoint x: 654, endPoint y: 581, distance: 48.5
click at [654, 581] on div "Displays input data" at bounding box center [636, 577] width 150 height 15
